Goal: Task Accomplishment & Management: Manage account settings

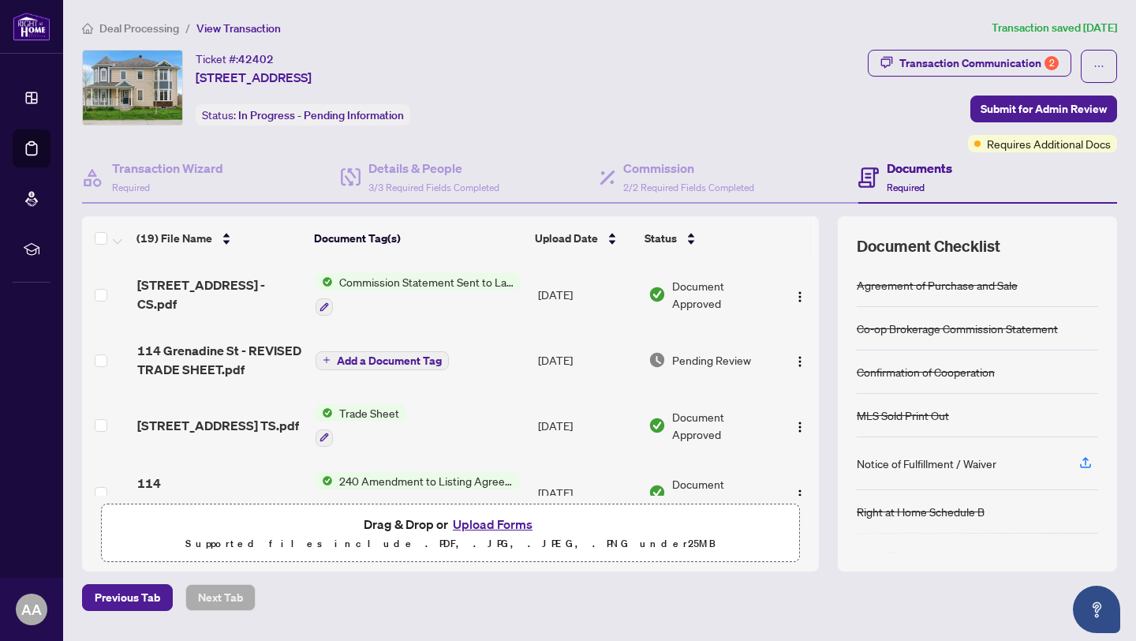
scroll to position [3, 0]
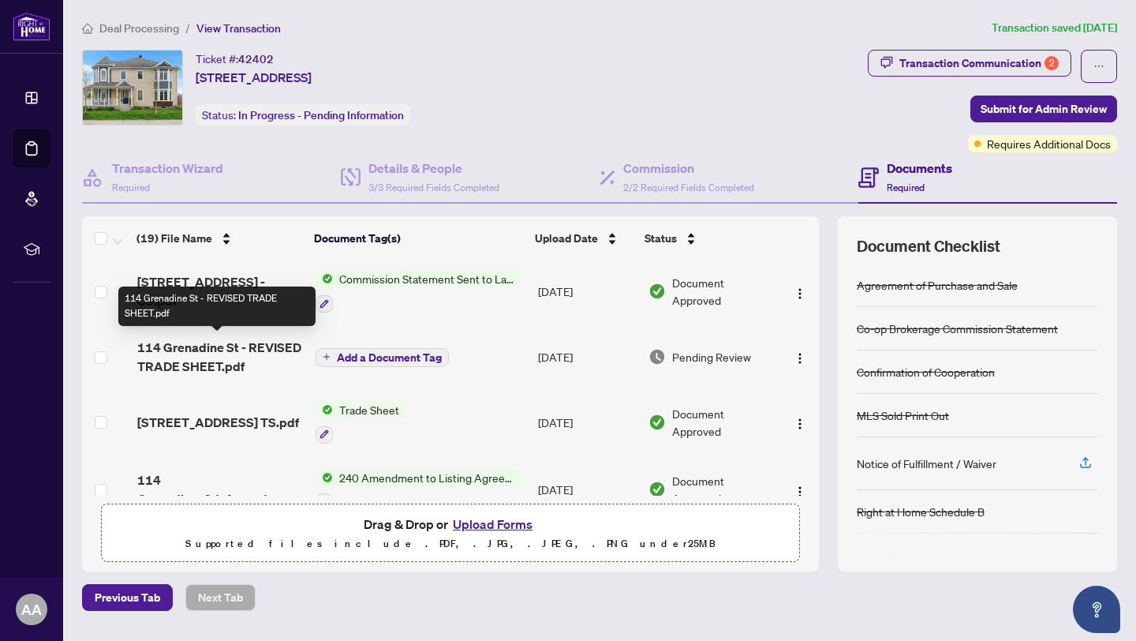
click at [205, 345] on span "114 Grenadine St - REVISED TRADE SHEET.pdf" at bounding box center [220, 357] width 166 height 38
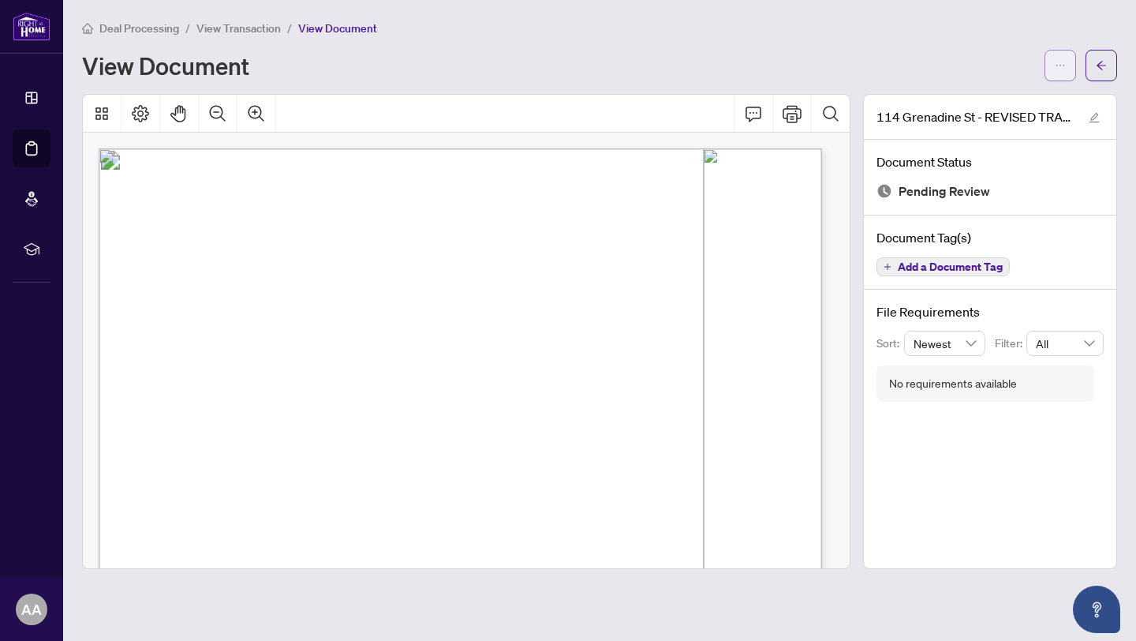
click at [1061, 63] on icon "ellipsis" at bounding box center [1060, 65] width 11 height 11
click at [970, 99] on span "Download" at bounding box center [1004, 99] width 120 height 17
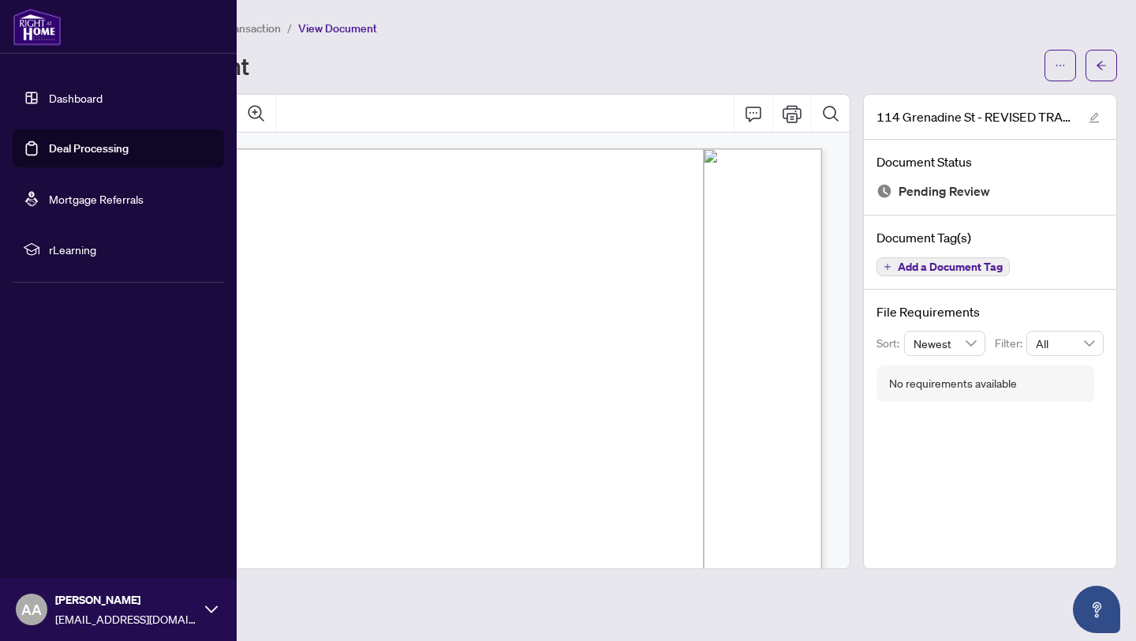
click at [100, 146] on link "Deal Processing" at bounding box center [89, 148] width 80 height 14
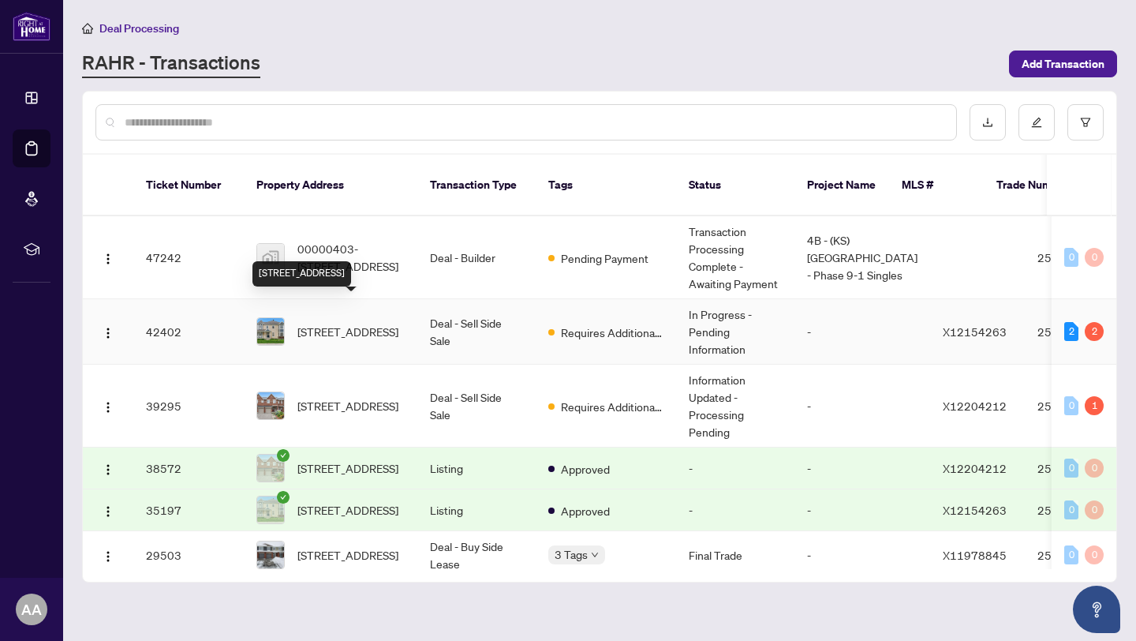
click at [365, 323] on span "114 Grenadine St, Stittsville, Ontario K2S 0N9, Canada" at bounding box center [347, 331] width 101 height 17
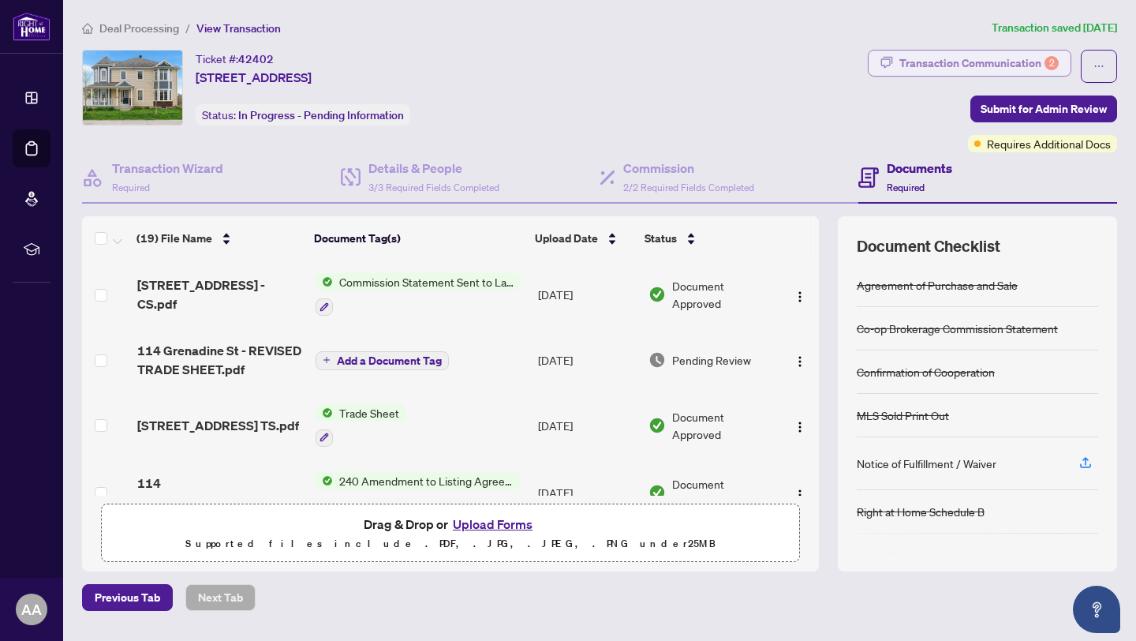
click at [962, 59] on div "Transaction Communication 2" at bounding box center [978, 62] width 159 height 25
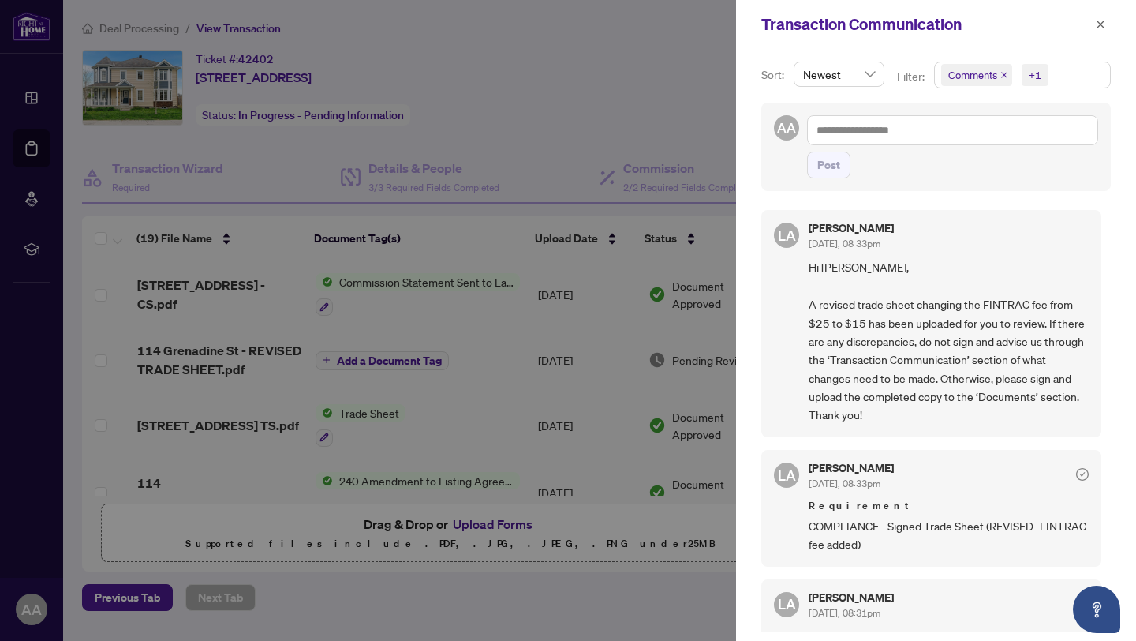
click at [499, 527] on div at bounding box center [568, 320] width 1136 height 641
click at [487, 529] on div at bounding box center [568, 320] width 1136 height 641
click at [1111, 21] on div "Transaction Communication" at bounding box center [936, 24] width 400 height 49
click at [1096, 22] on icon "close" at bounding box center [1100, 24] width 11 height 11
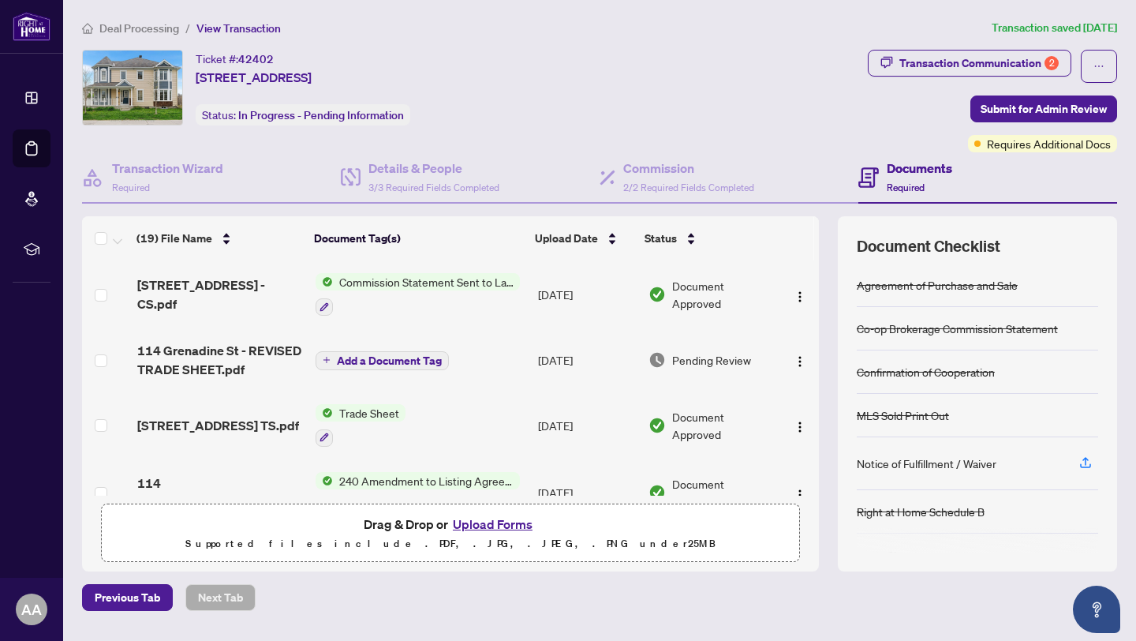
click at [480, 521] on button "Upload Forms" at bounding box center [492, 524] width 89 height 21
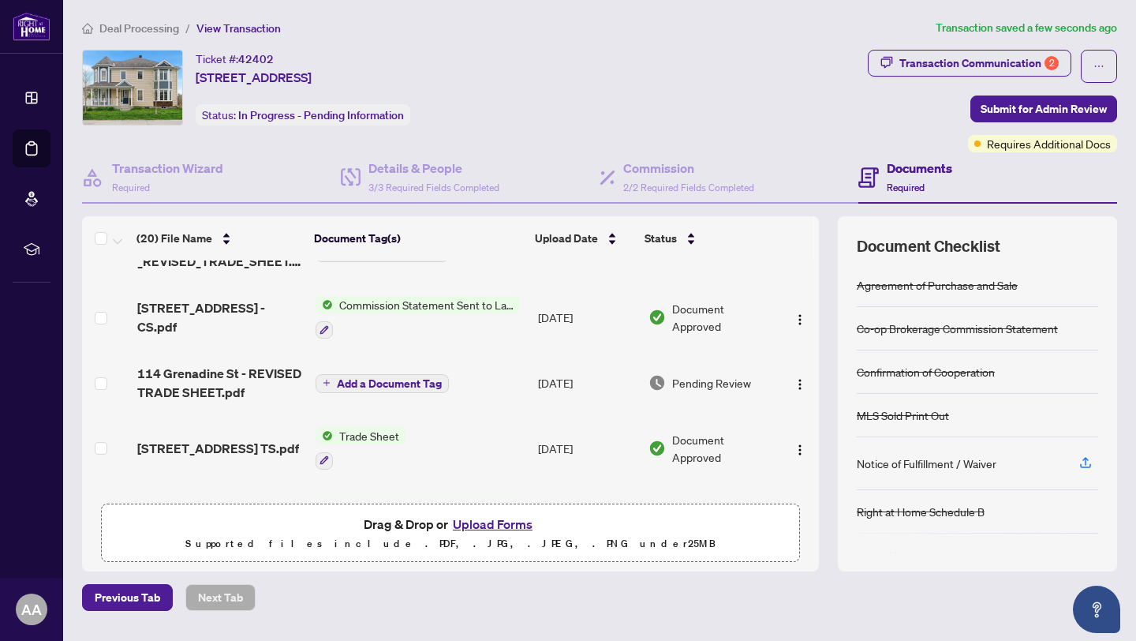
scroll to position [256, 0]
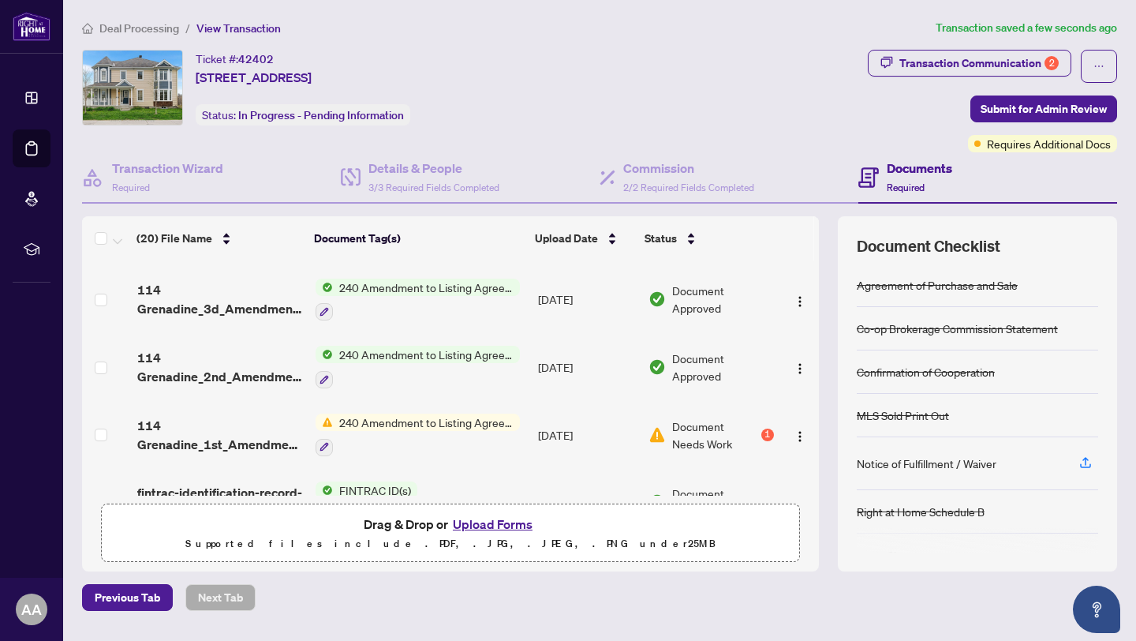
click at [447, 422] on span "240 Amendment to Listing Agreement - Authority to Offer for Sale Price Change/E…" at bounding box center [426, 421] width 187 height 17
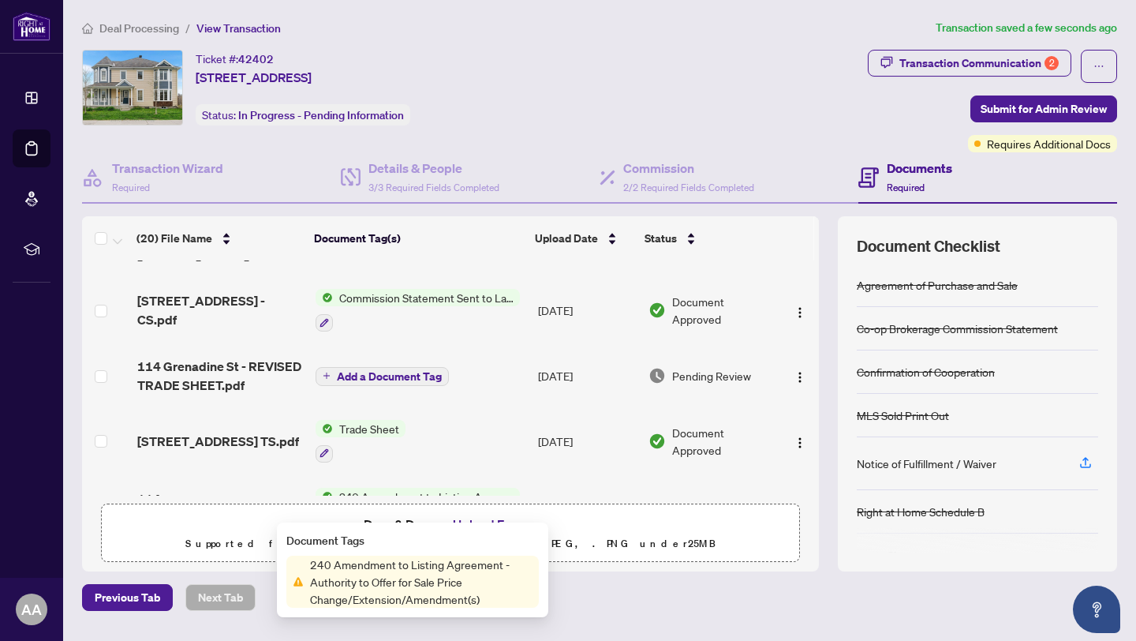
scroll to position [0, 0]
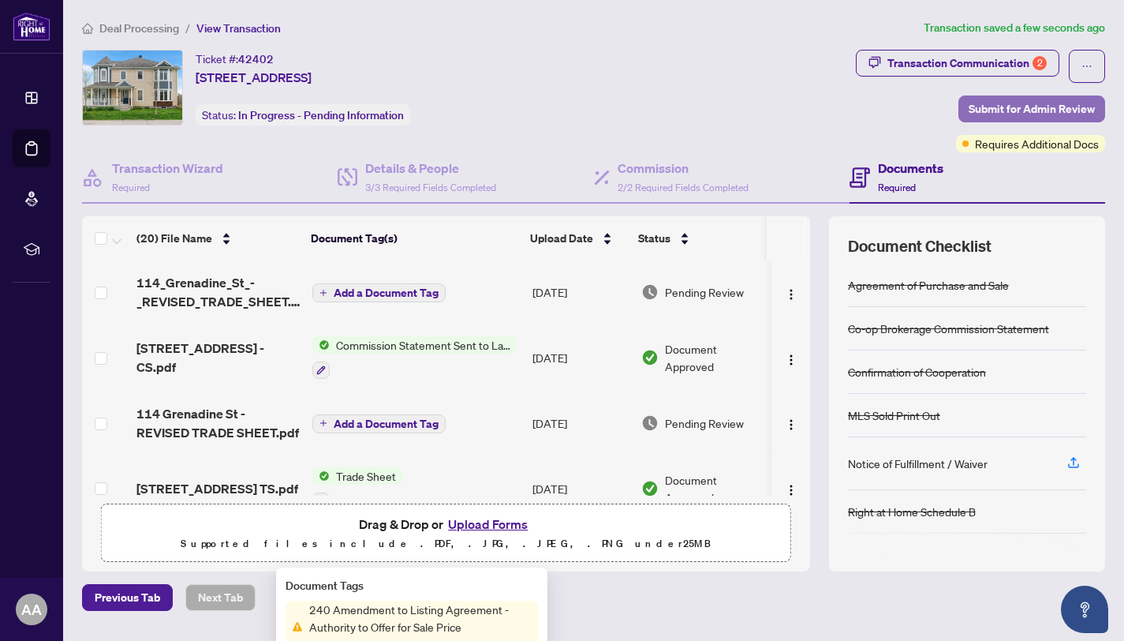
click at [1037, 106] on span "Submit for Admin Review" at bounding box center [1032, 108] width 126 height 25
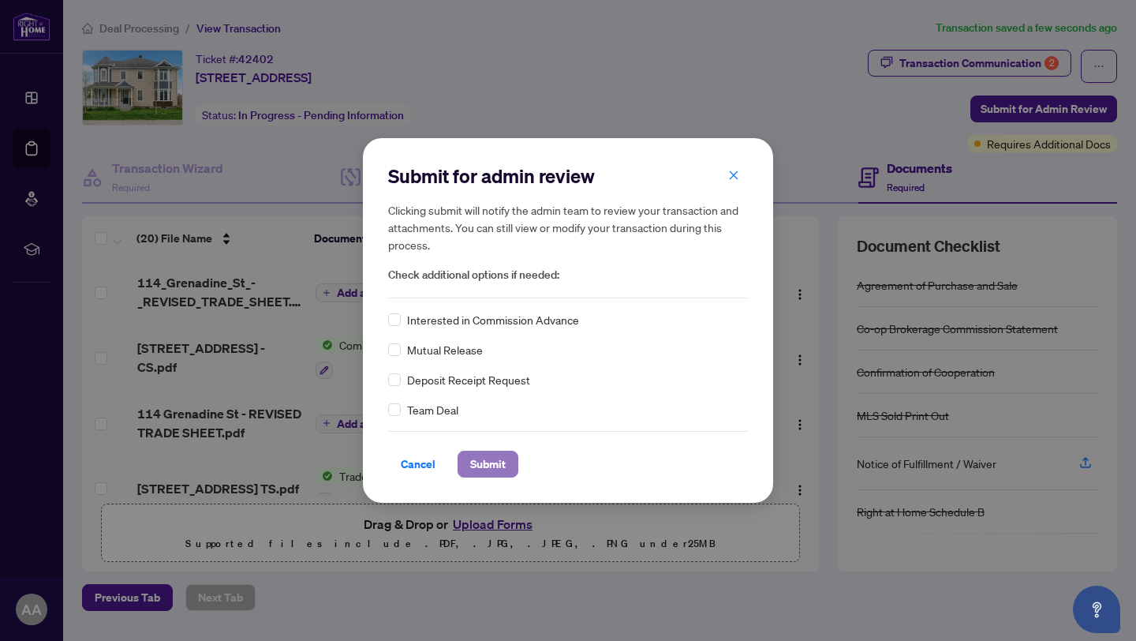
click at [490, 462] on span "Submit" at bounding box center [488, 463] width 36 height 25
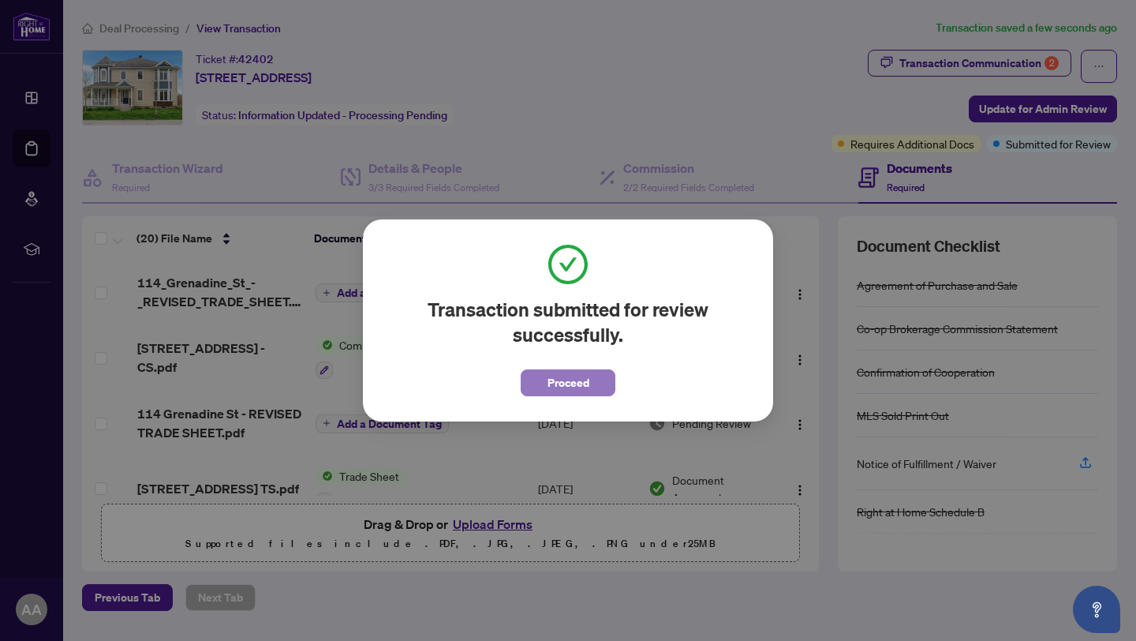
click at [572, 382] on span "Proceed" at bounding box center [569, 382] width 42 height 25
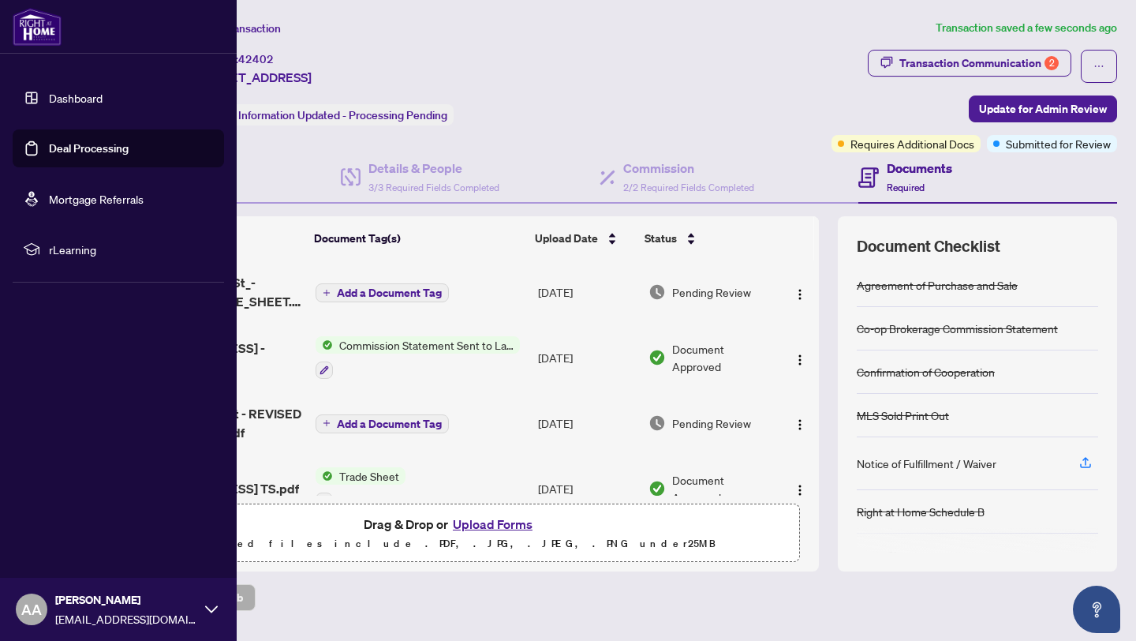
click at [82, 142] on link "Deal Processing" at bounding box center [89, 148] width 80 height 14
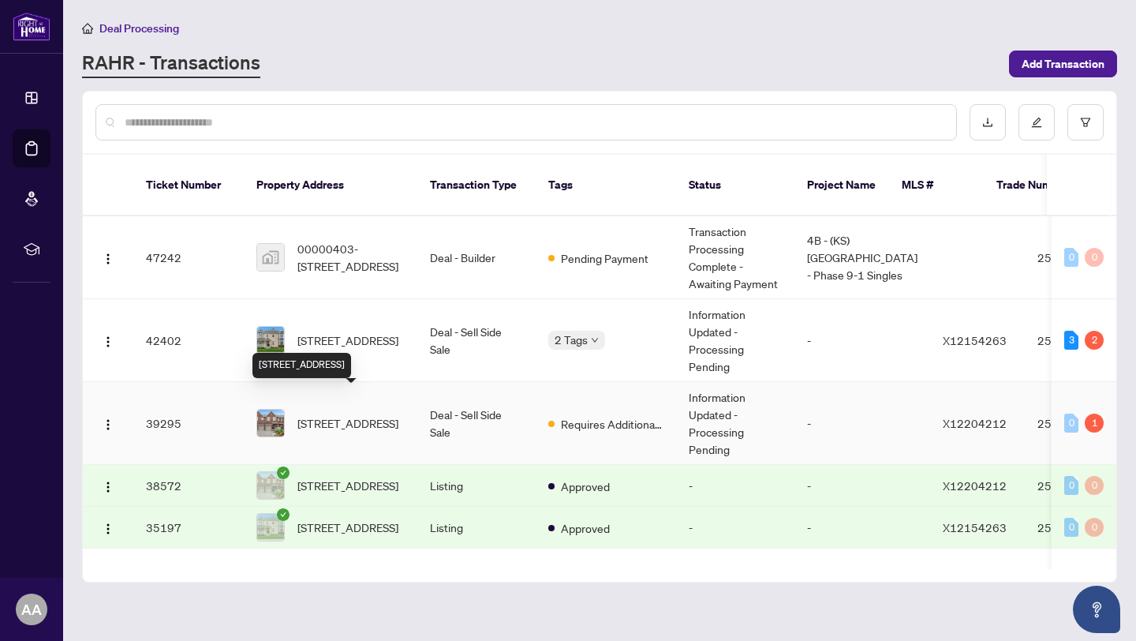
click at [350, 414] on span "538 Remnor Ave, Ottawa, Ontario K2T 0A5, Canada" at bounding box center [347, 422] width 101 height 17
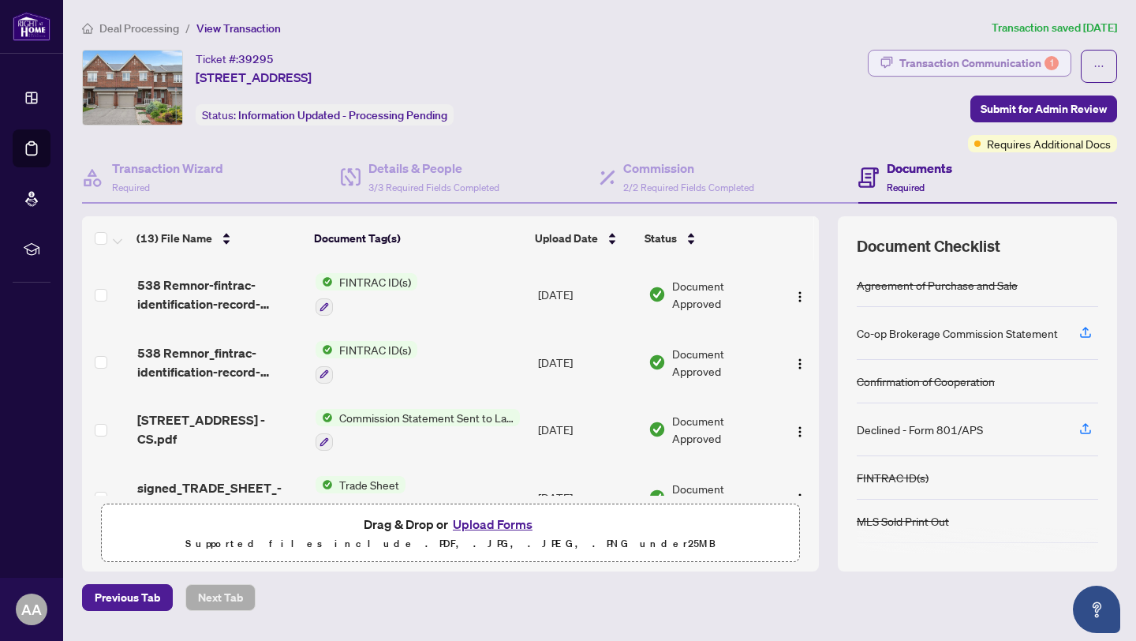
click at [930, 65] on div "Transaction Communication 1" at bounding box center [978, 62] width 159 height 25
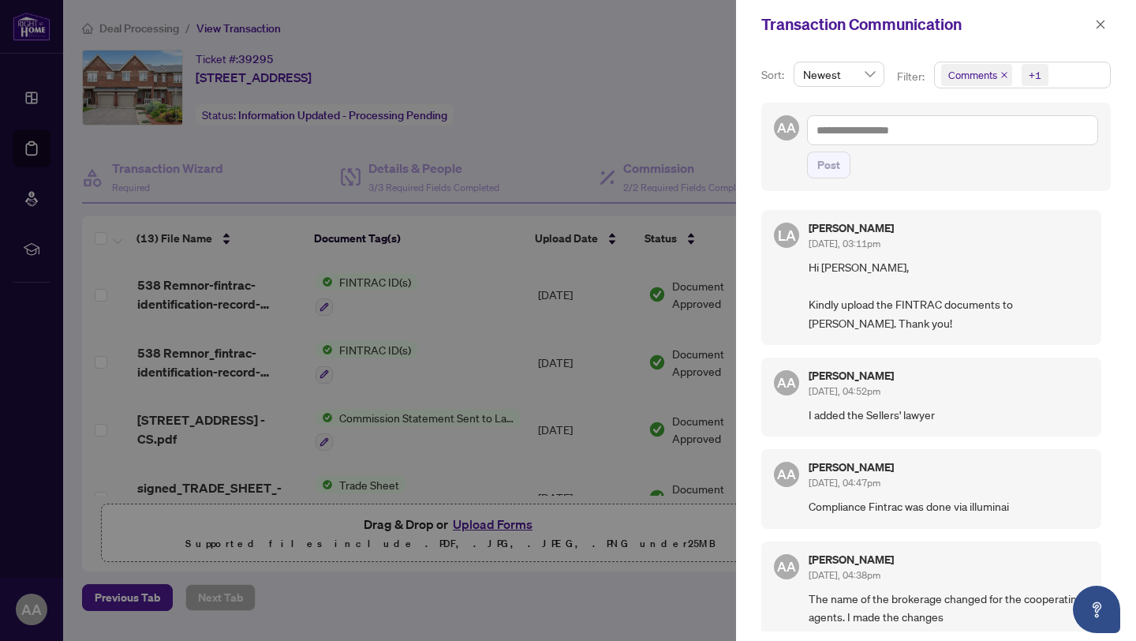
click at [578, 77] on div at bounding box center [568, 320] width 1136 height 641
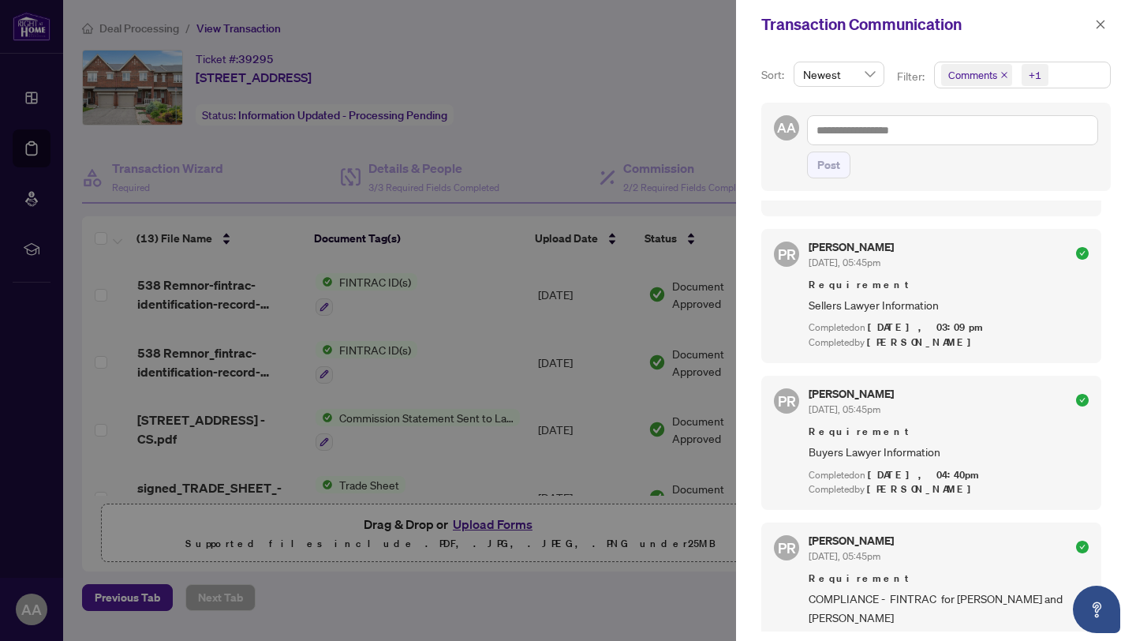
scroll to position [244, 0]
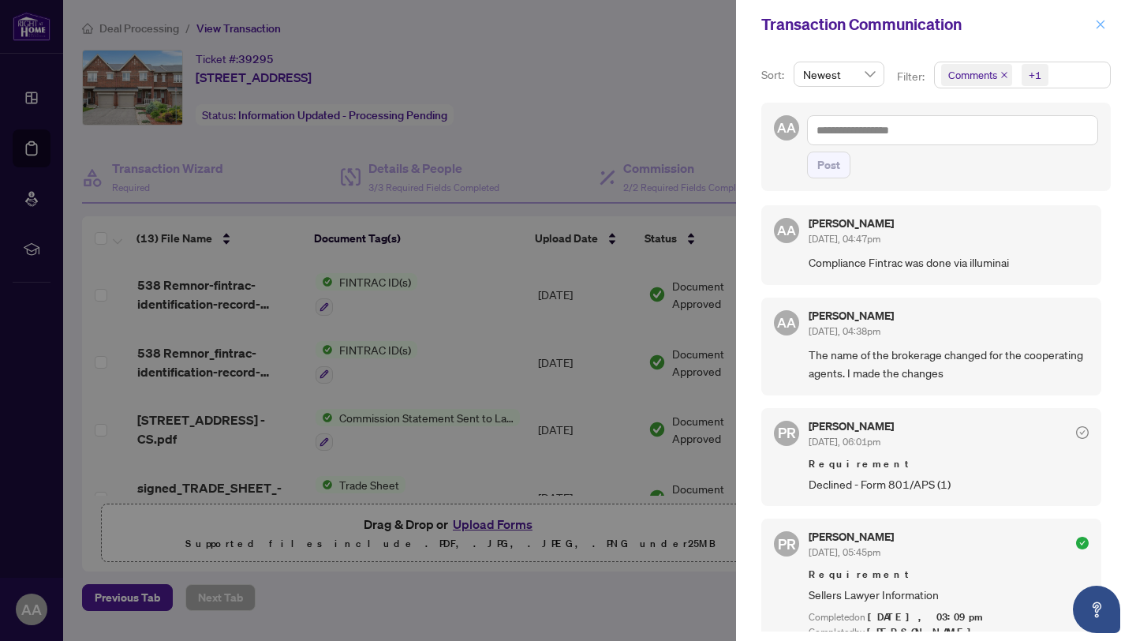
click at [1102, 21] on icon "close" at bounding box center [1101, 24] width 9 height 9
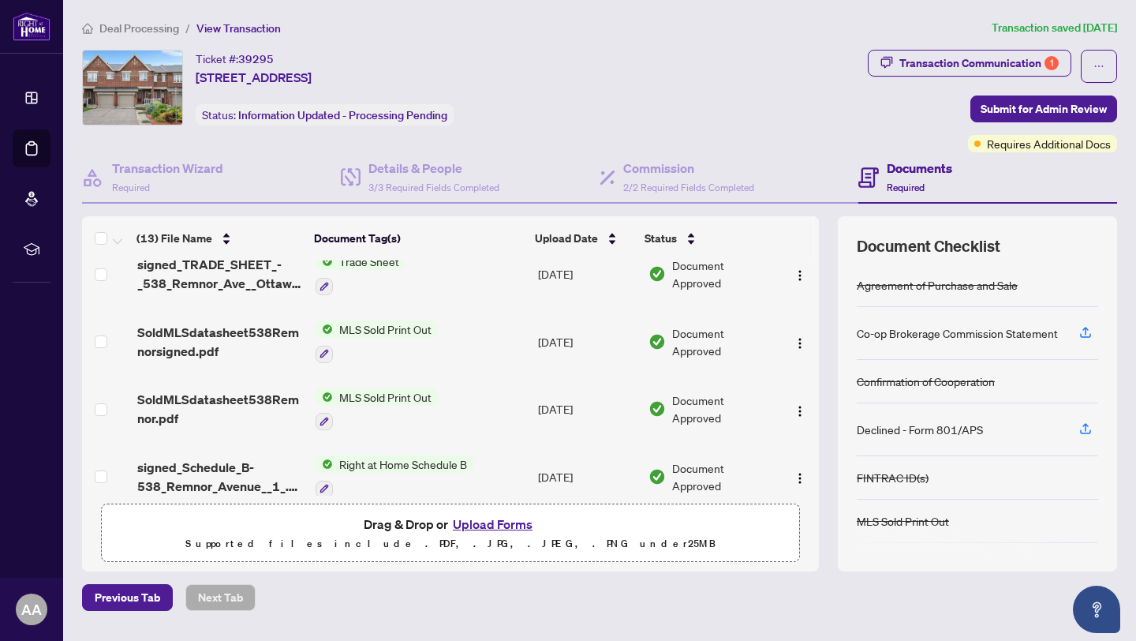
scroll to position [0, 0]
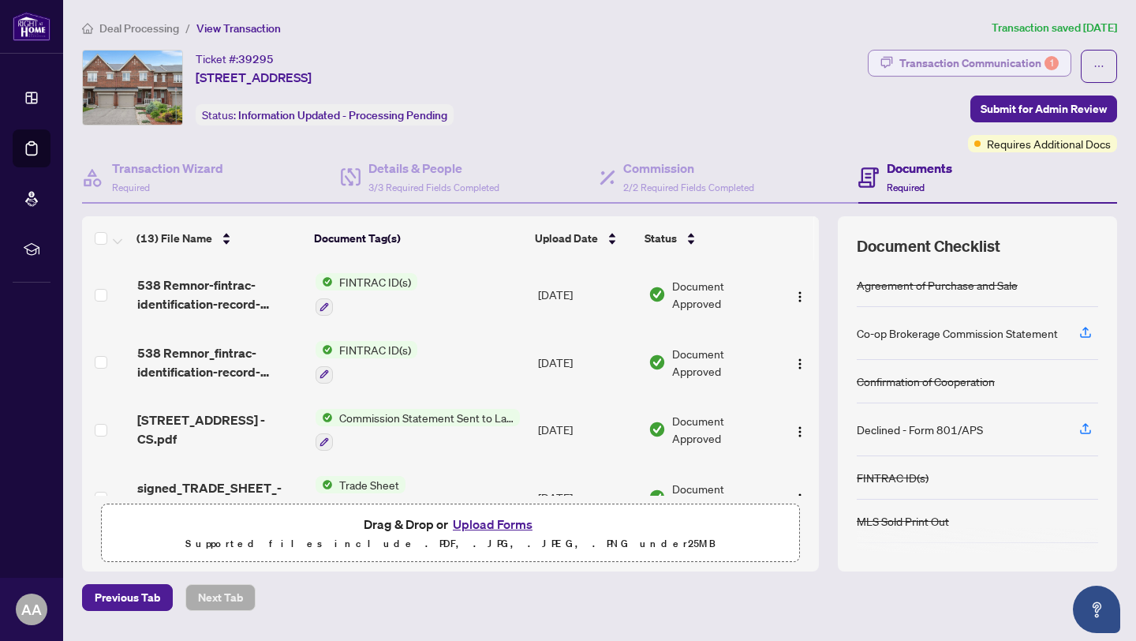
click at [964, 64] on div "Transaction Communication 1" at bounding box center [978, 62] width 159 height 25
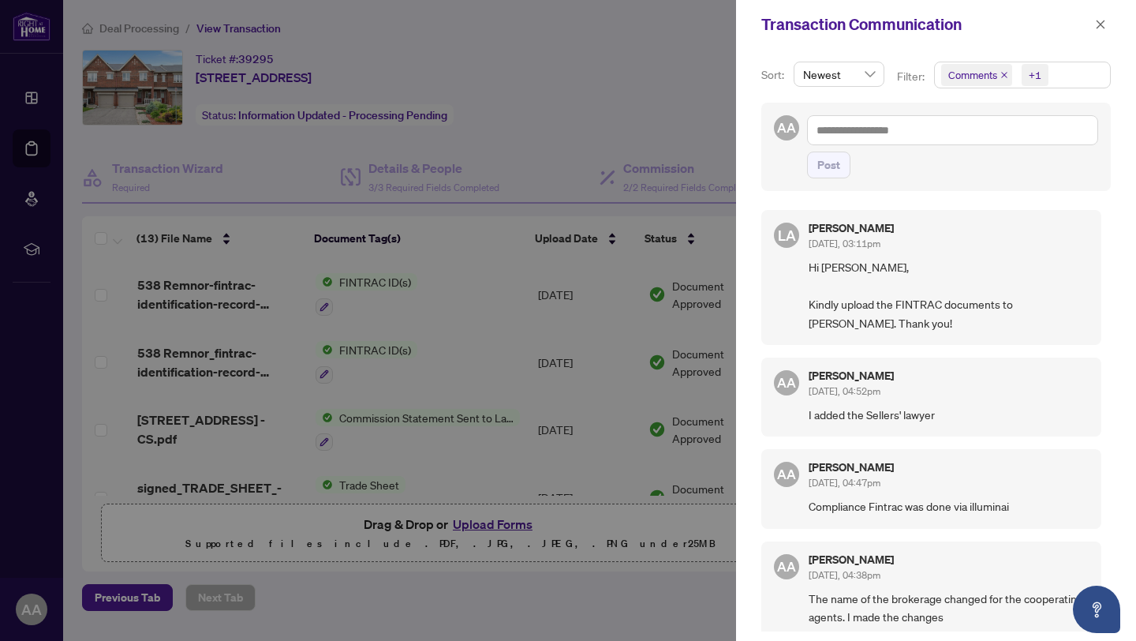
scroll to position [539, 0]
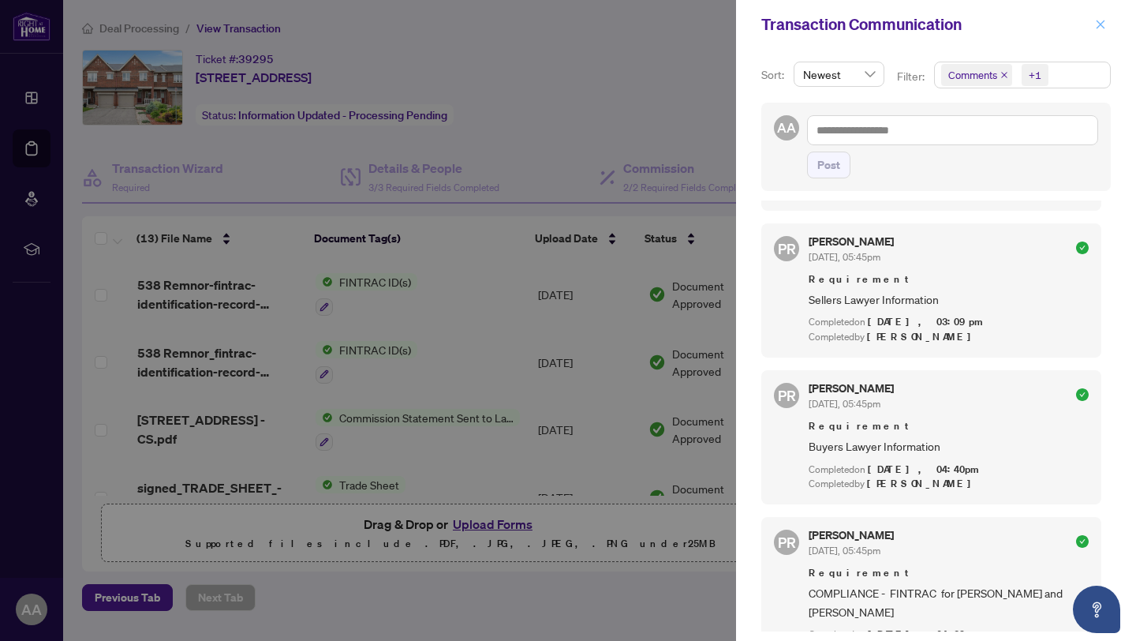
click at [1106, 26] on button "button" at bounding box center [1100, 24] width 21 height 19
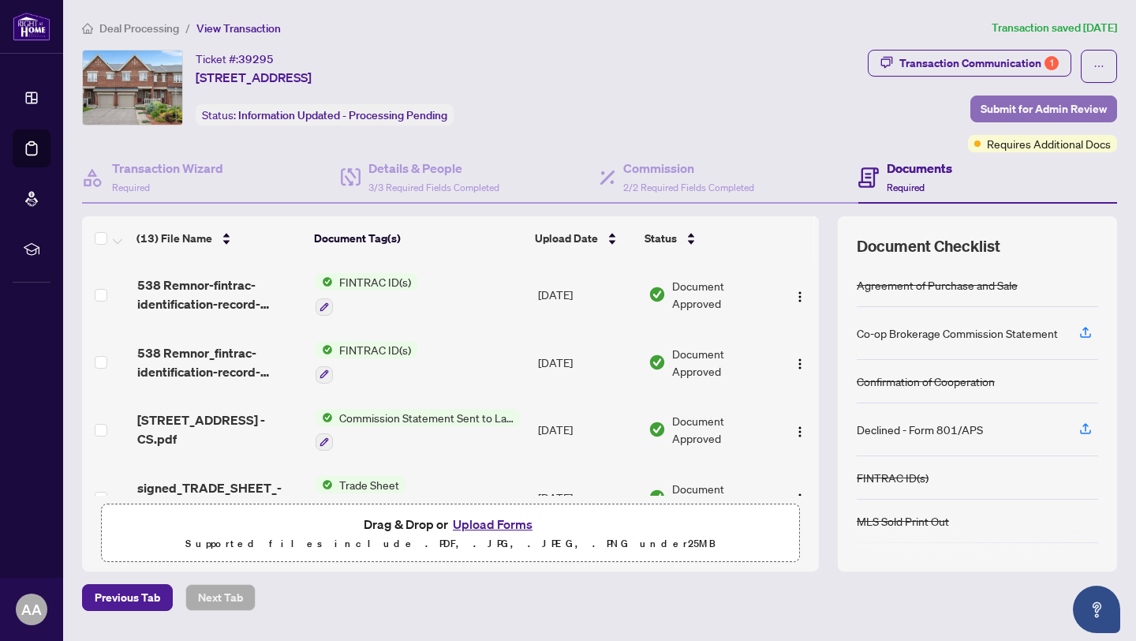
click at [1019, 102] on span "Submit for Admin Review" at bounding box center [1044, 108] width 126 height 25
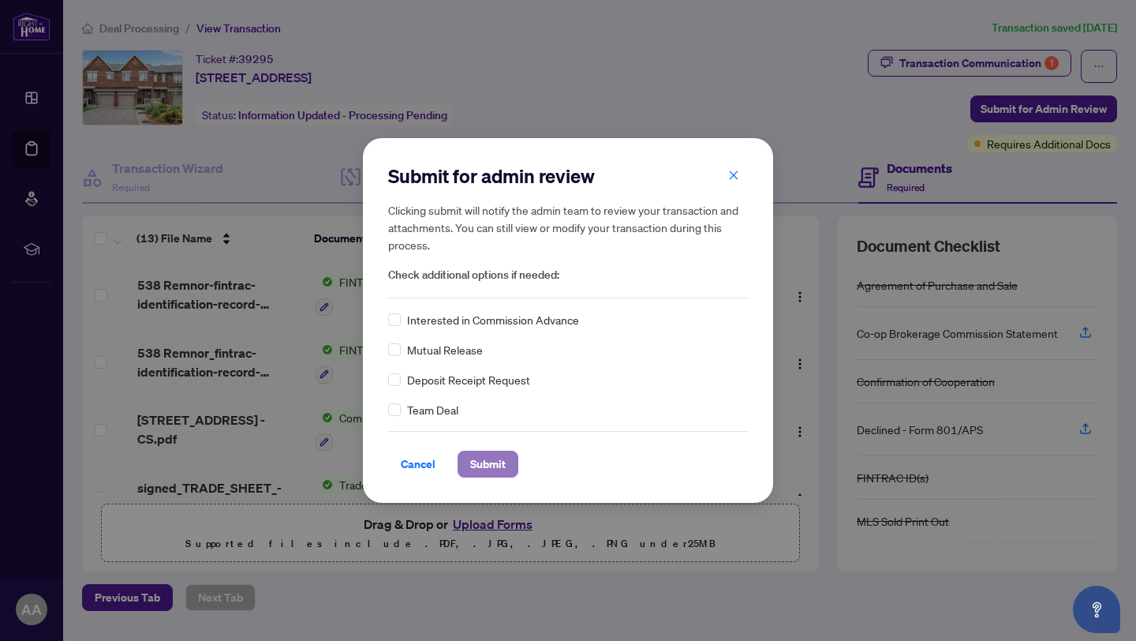
click at [489, 462] on span "Submit" at bounding box center [488, 463] width 36 height 25
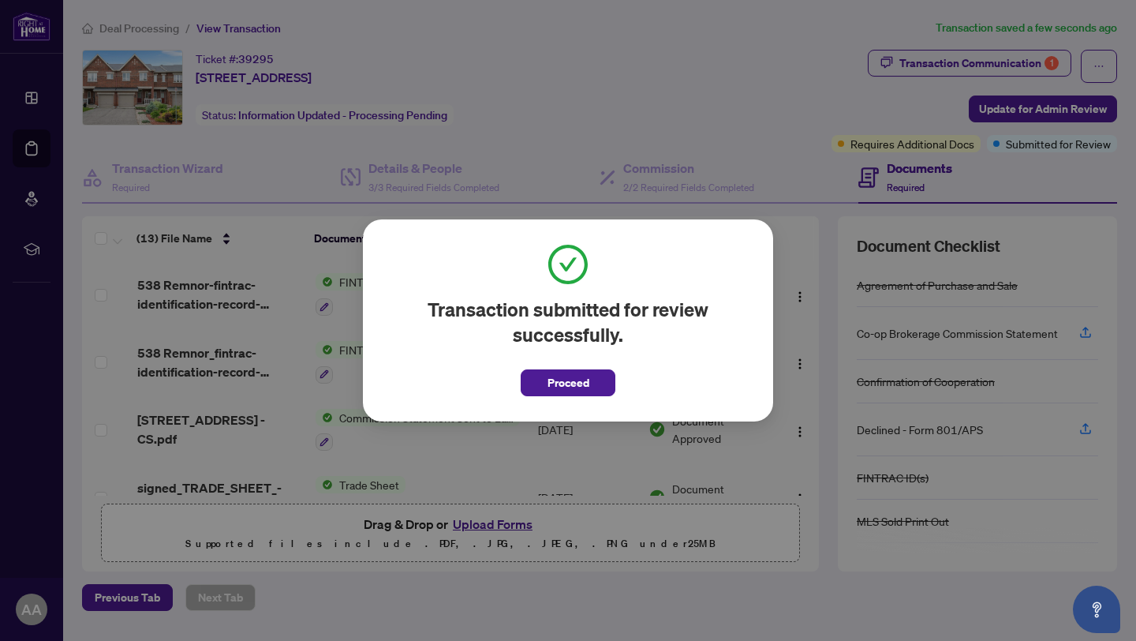
click at [596, 387] on button "Proceed" at bounding box center [568, 382] width 95 height 27
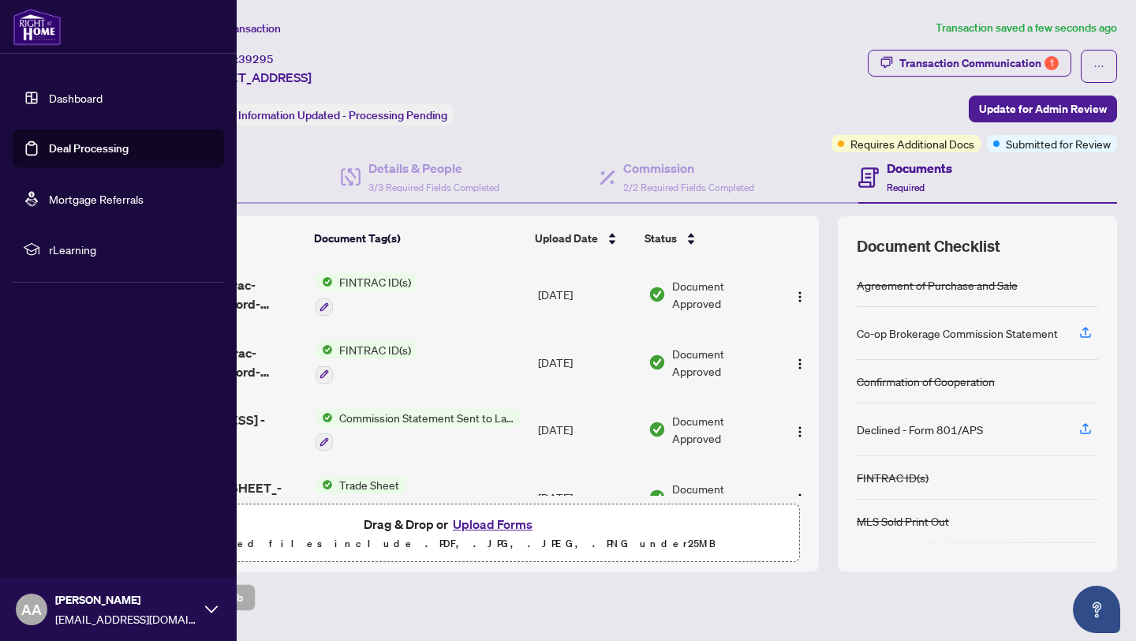
click at [80, 95] on link "Dashboard" at bounding box center [76, 98] width 54 height 14
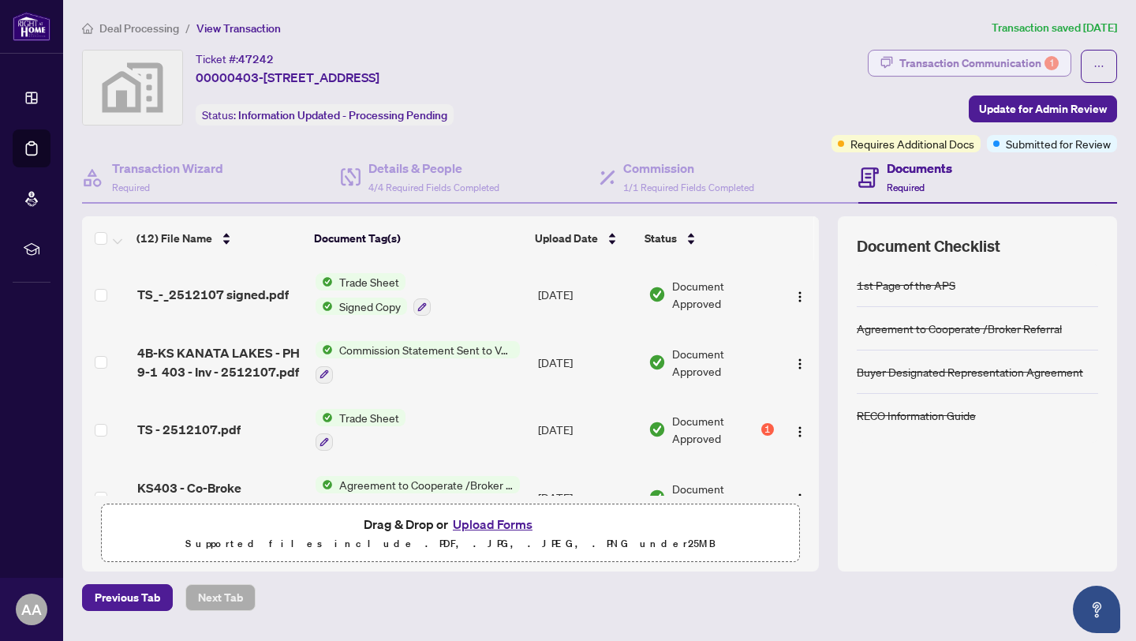
click at [935, 62] on div "Transaction Communication 1" at bounding box center [978, 62] width 159 height 25
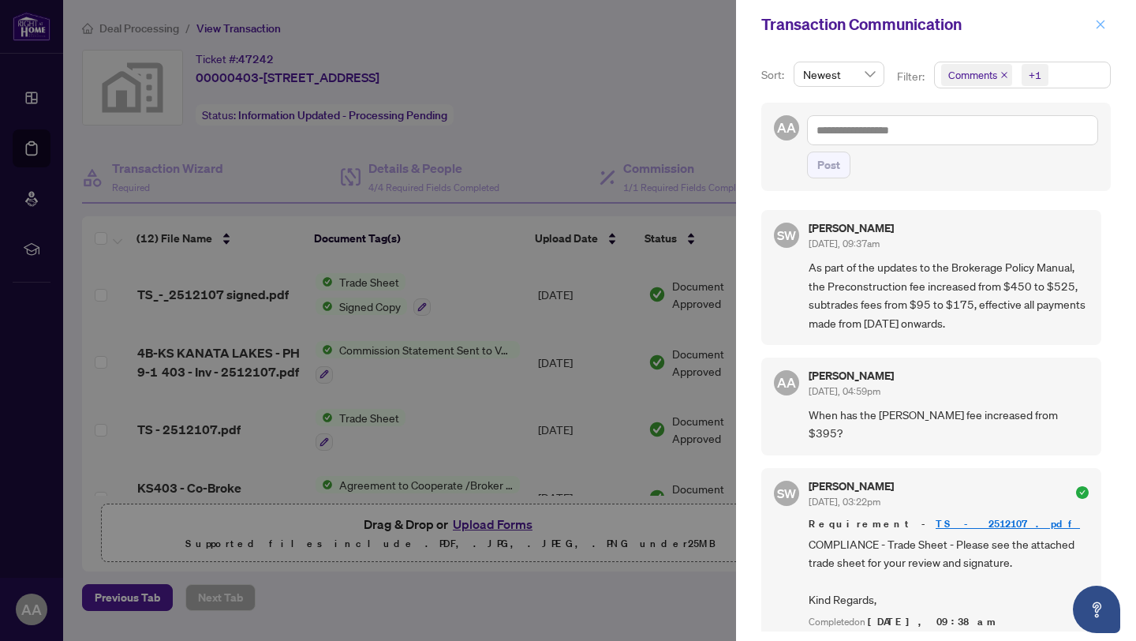
click at [1106, 24] on button "button" at bounding box center [1100, 24] width 21 height 19
